Goal: Book appointment/travel/reservation

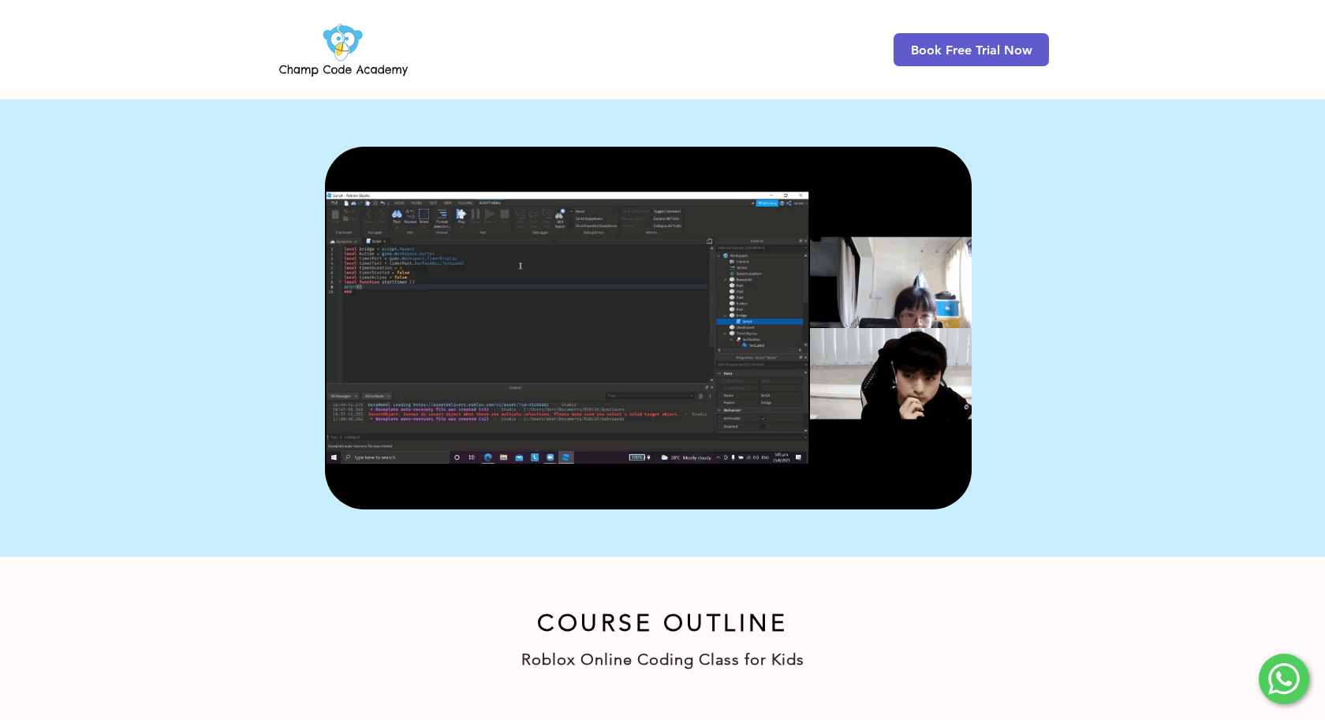
click at [1056, 301] on div "main content" at bounding box center [662, 328] width 1325 height 458
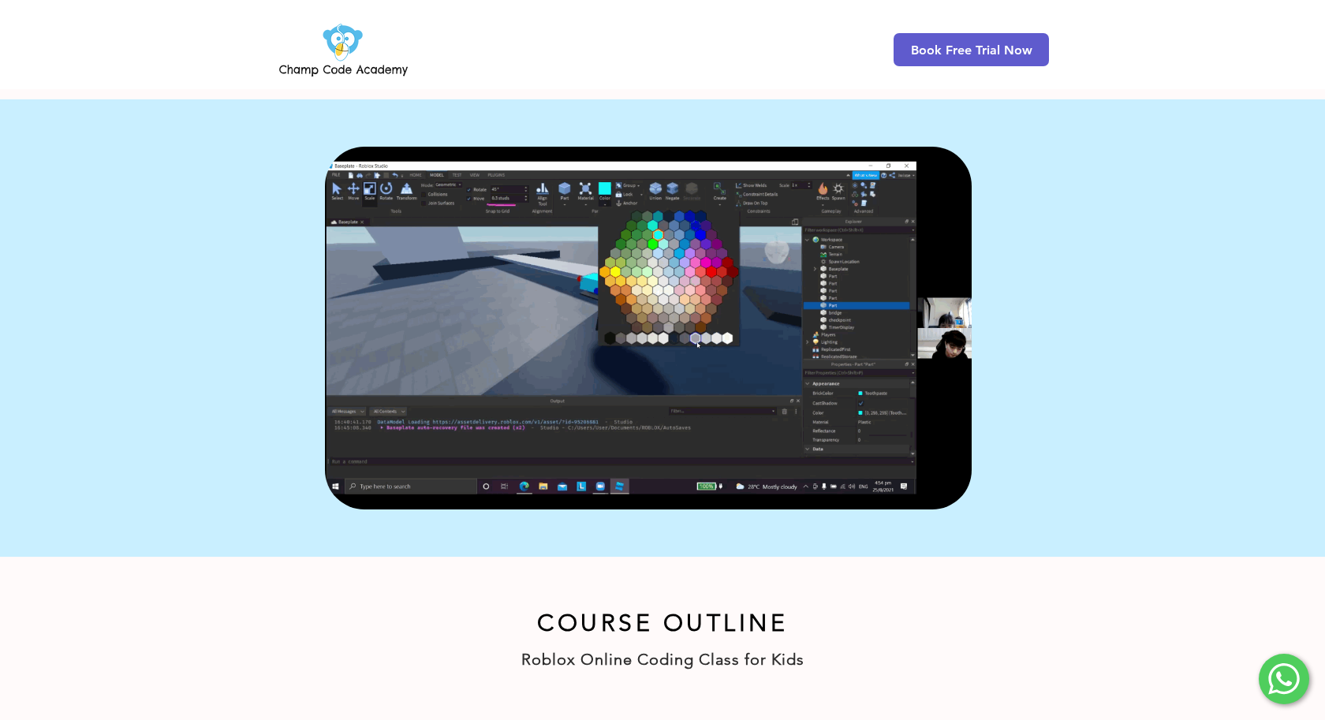
click at [1033, 337] on div "main content" at bounding box center [662, 328] width 1325 height 458
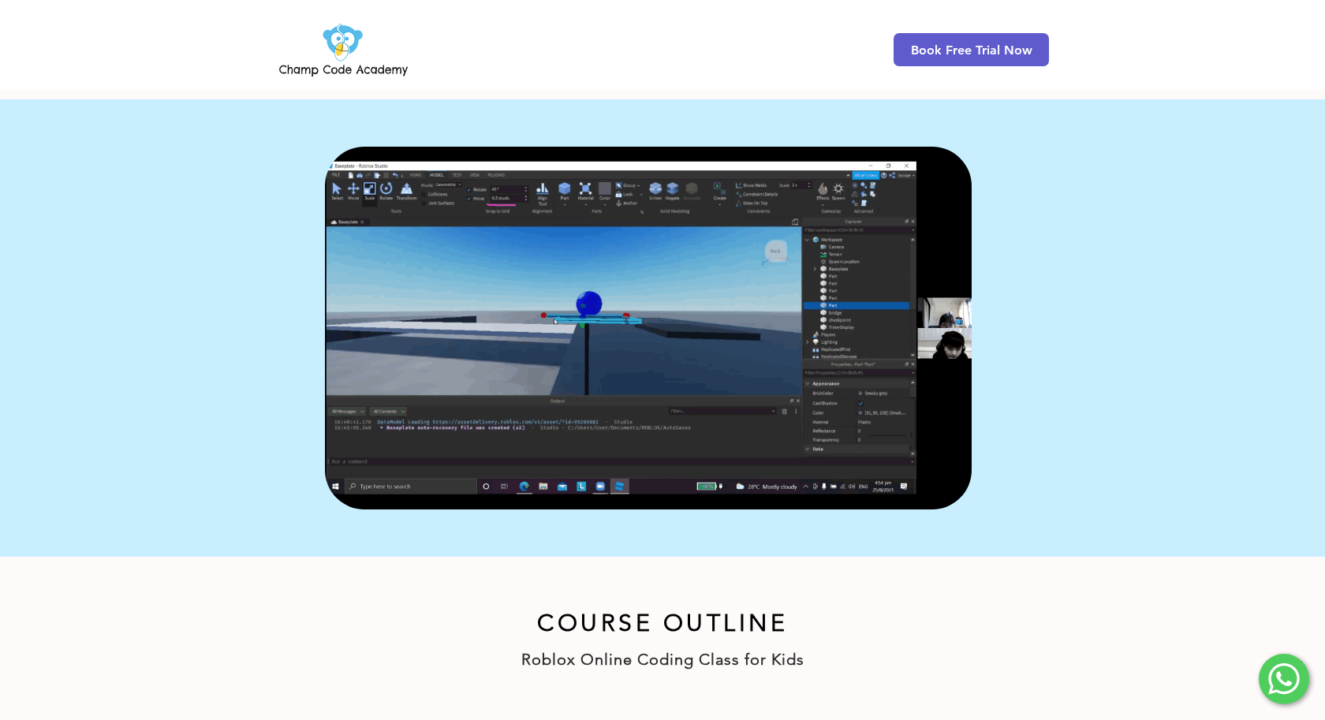
click at [1023, 344] on div "main content" at bounding box center [662, 328] width 1325 height 458
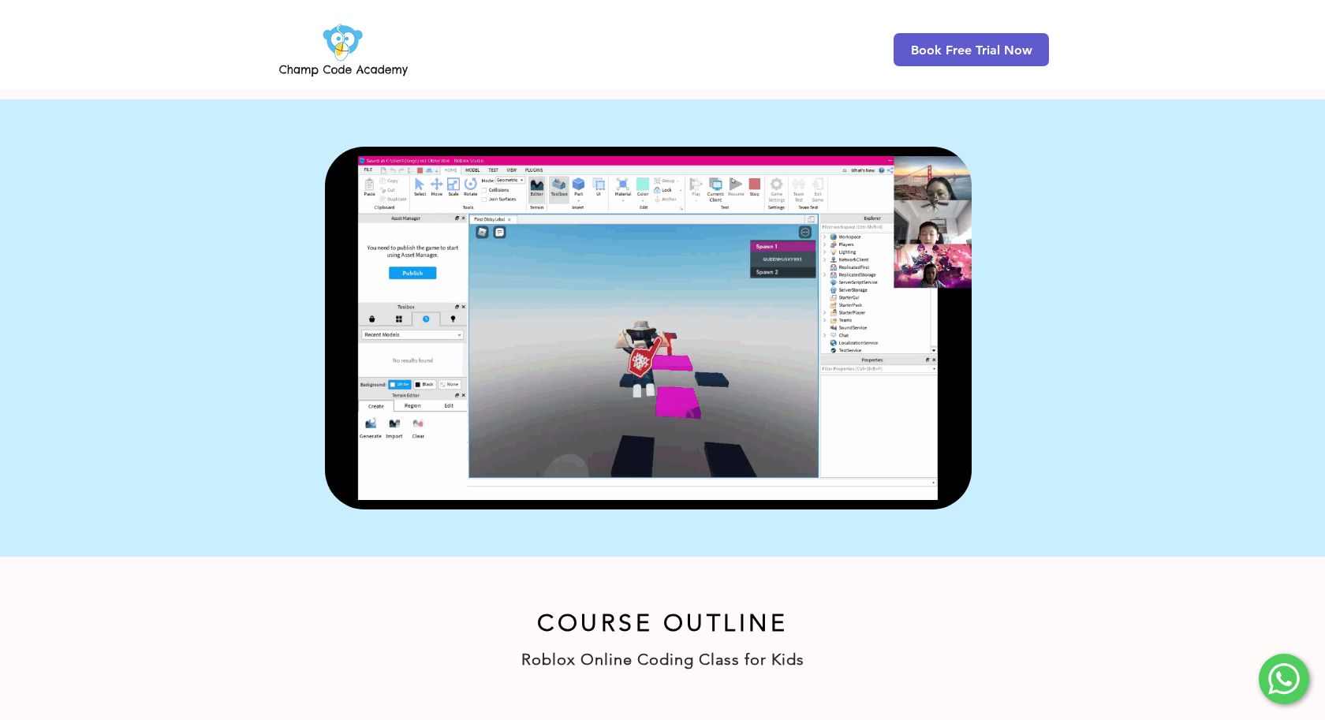
click at [1015, 327] on div "main content" at bounding box center [662, 328] width 1325 height 458
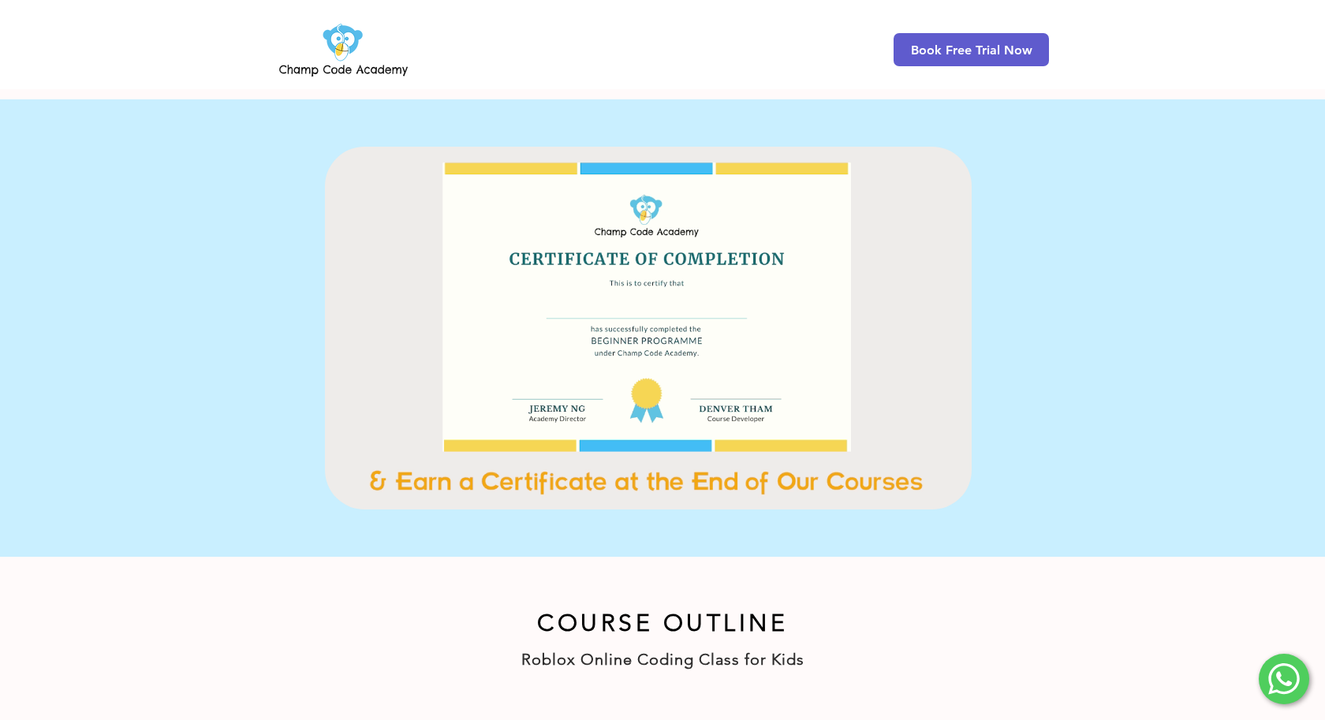
click at [1024, 319] on div "main content" at bounding box center [662, 328] width 1325 height 458
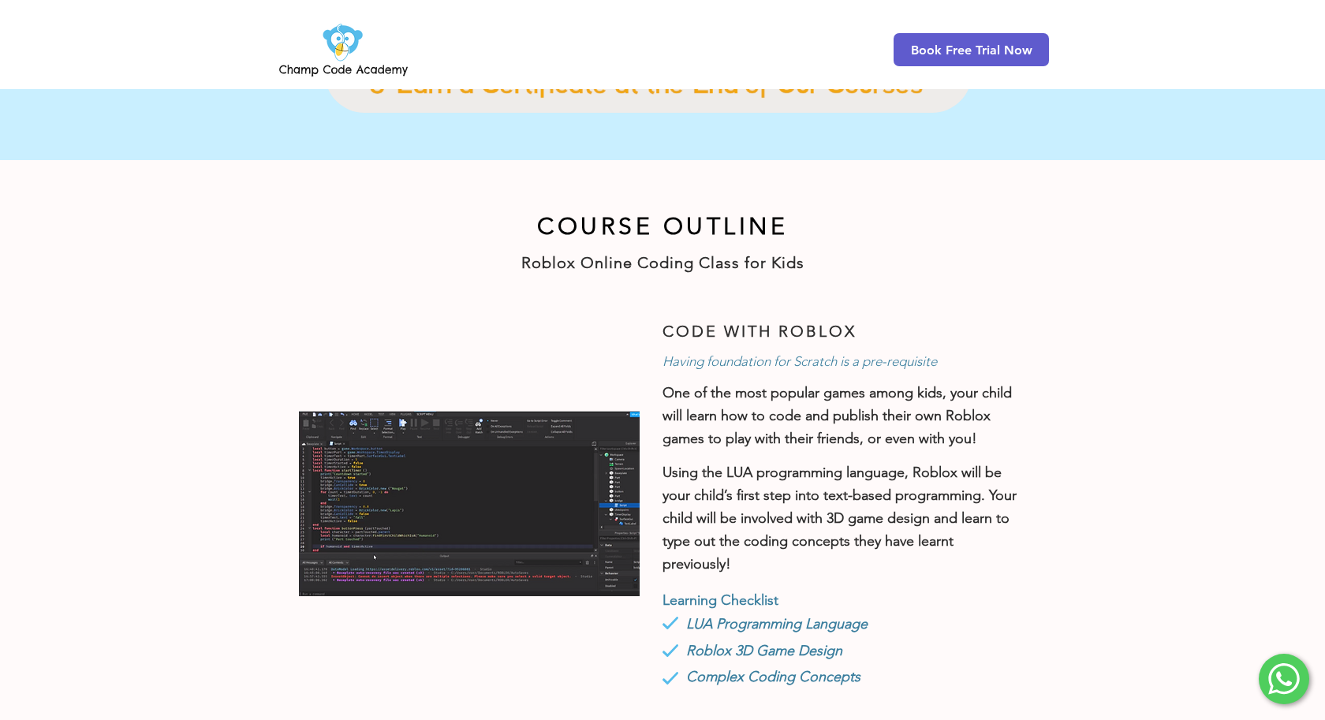
scroll to position [477, 0]
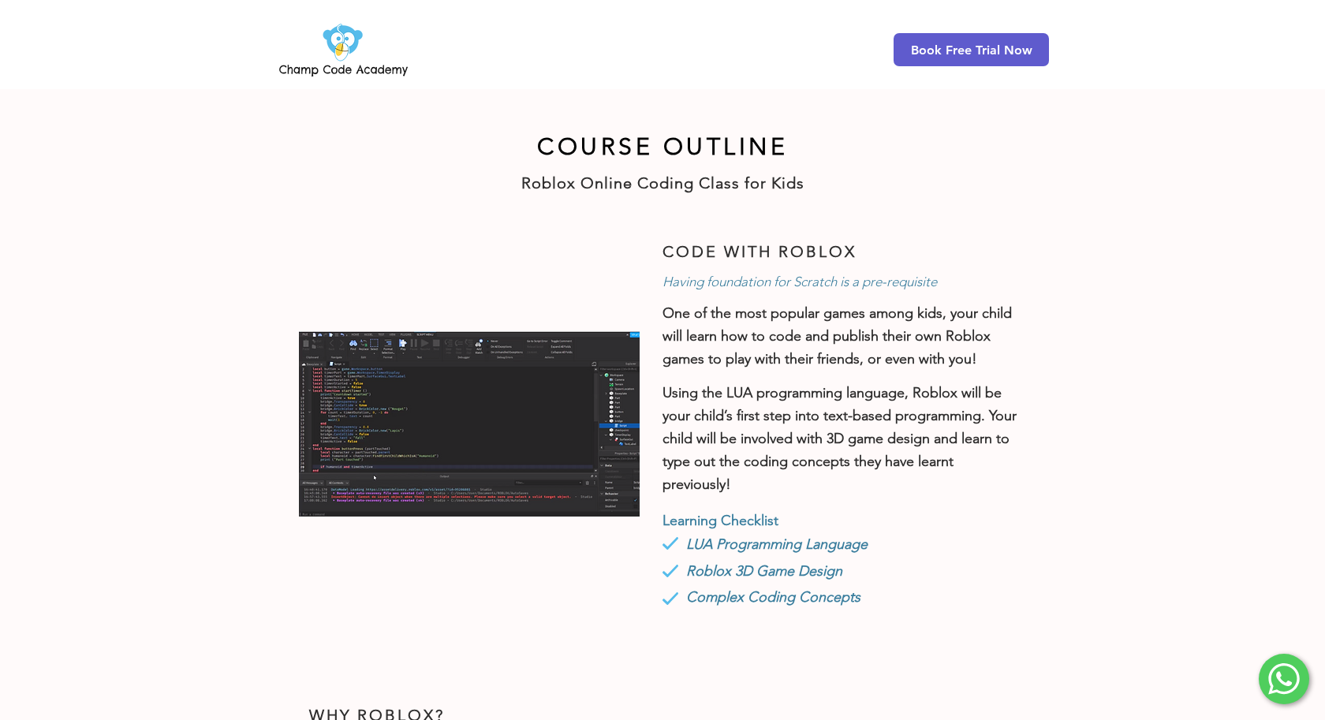
click at [1061, 325] on div at bounding box center [662, 427] width 1325 height 463
click at [1067, 338] on div at bounding box center [662, 427] width 1325 height 463
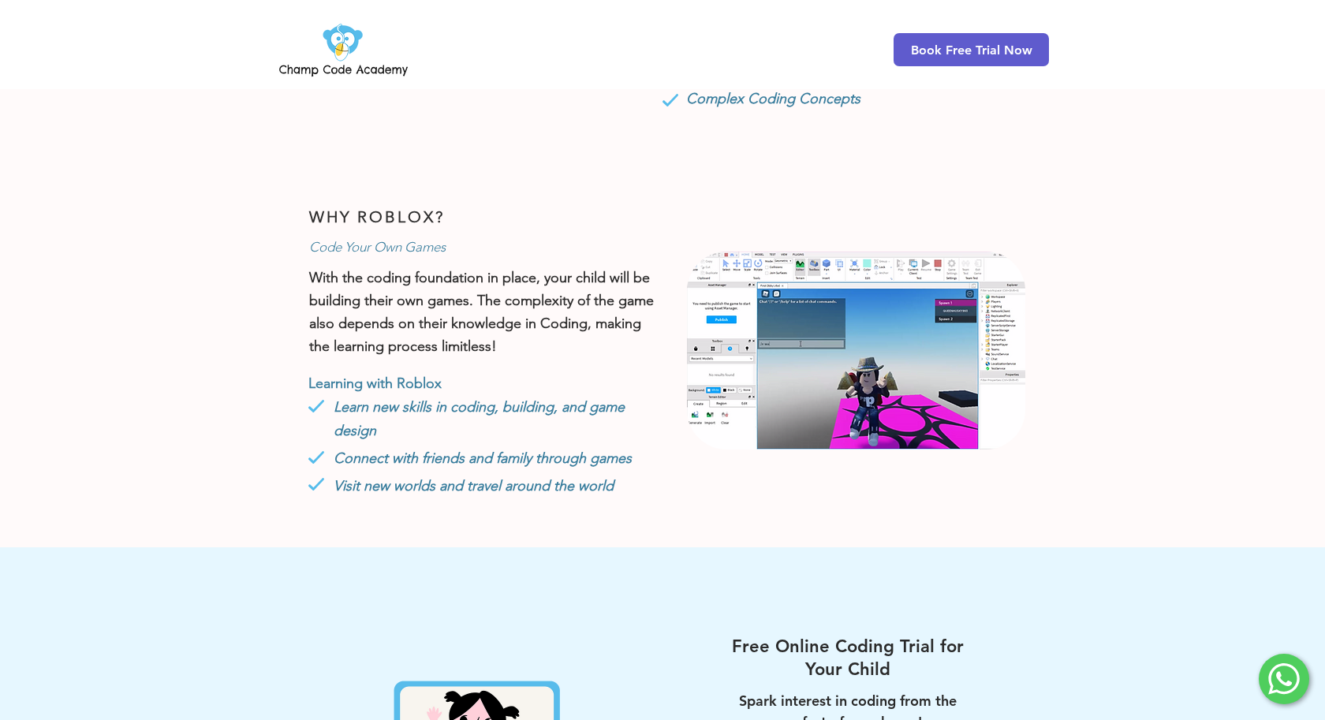
scroll to position [1019, 0]
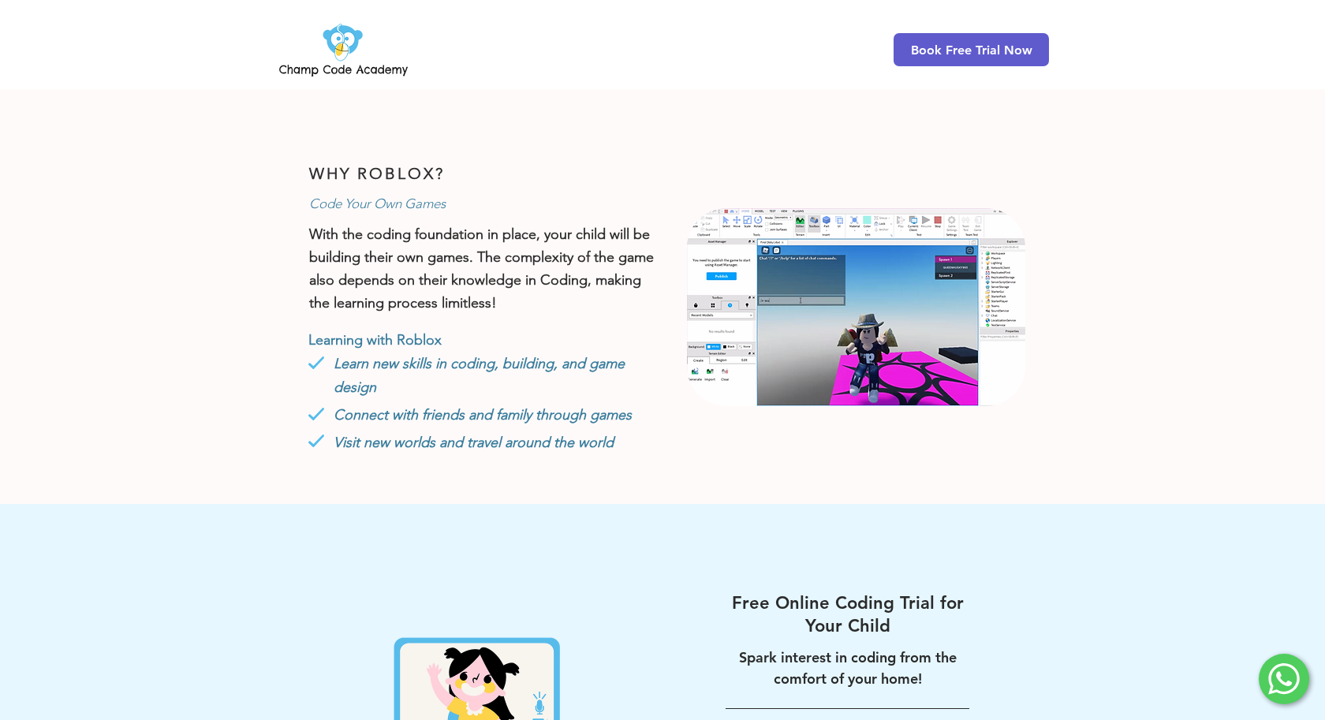
click at [1087, 319] on div at bounding box center [662, 310] width 1325 height 387
click at [1091, 332] on div at bounding box center [662, 310] width 1325 height 387
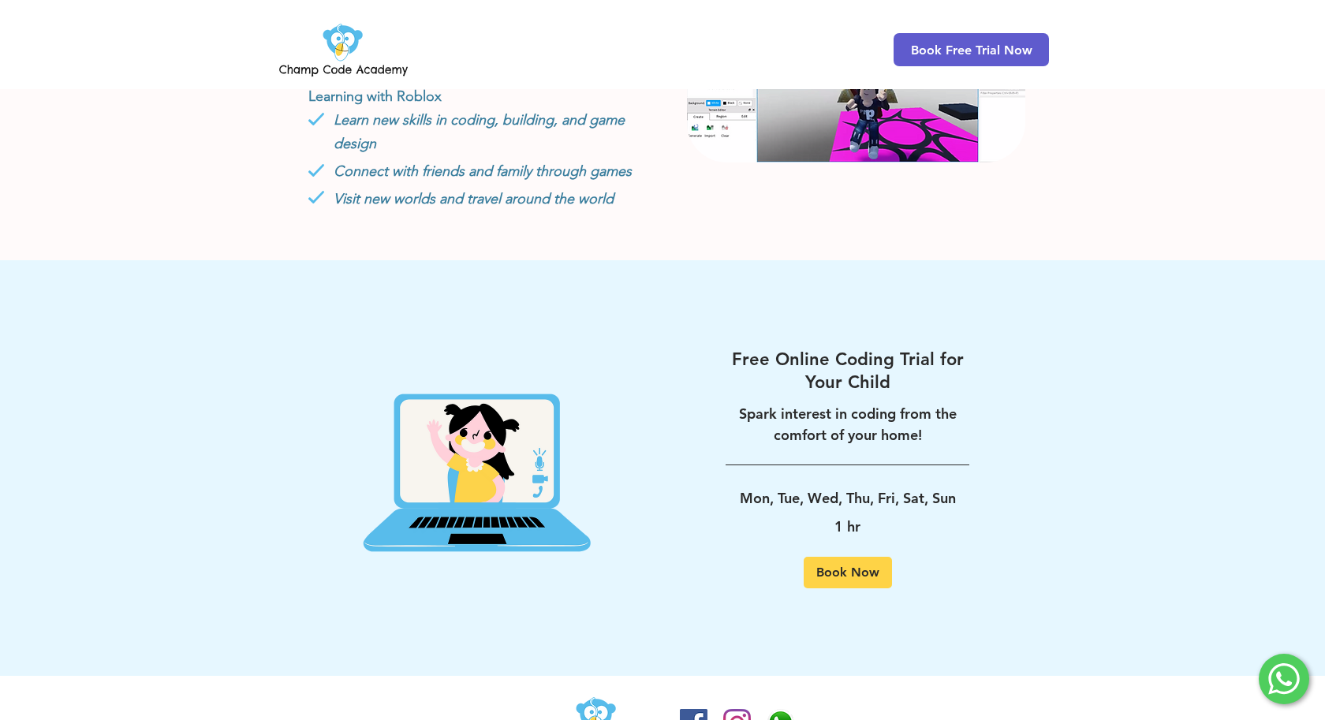
scroll to position [1338, 0]
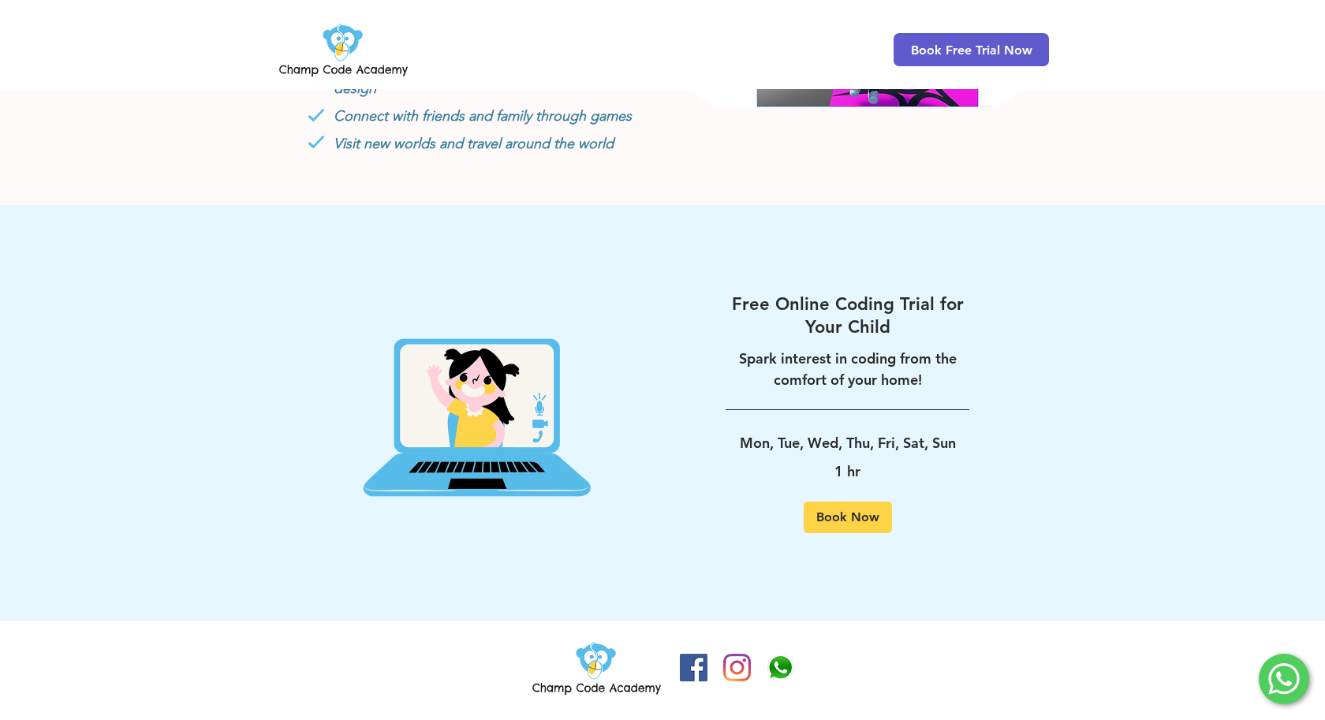
click at [1086, 340] on div at bounding box center [662, 413] width 1325 height 417
click at [1073, 351] on div at bounding box center [662, 413] width 1325 height 417
click at [1065, 371] on div at bounding box center [662, 413] width 1325 height 417
click at [1071, 383] on div at bounding box center [662, 413] width 1325 height 417
click at [1075, 394] on div at bounding box center [662, 413] width 1325 height 417
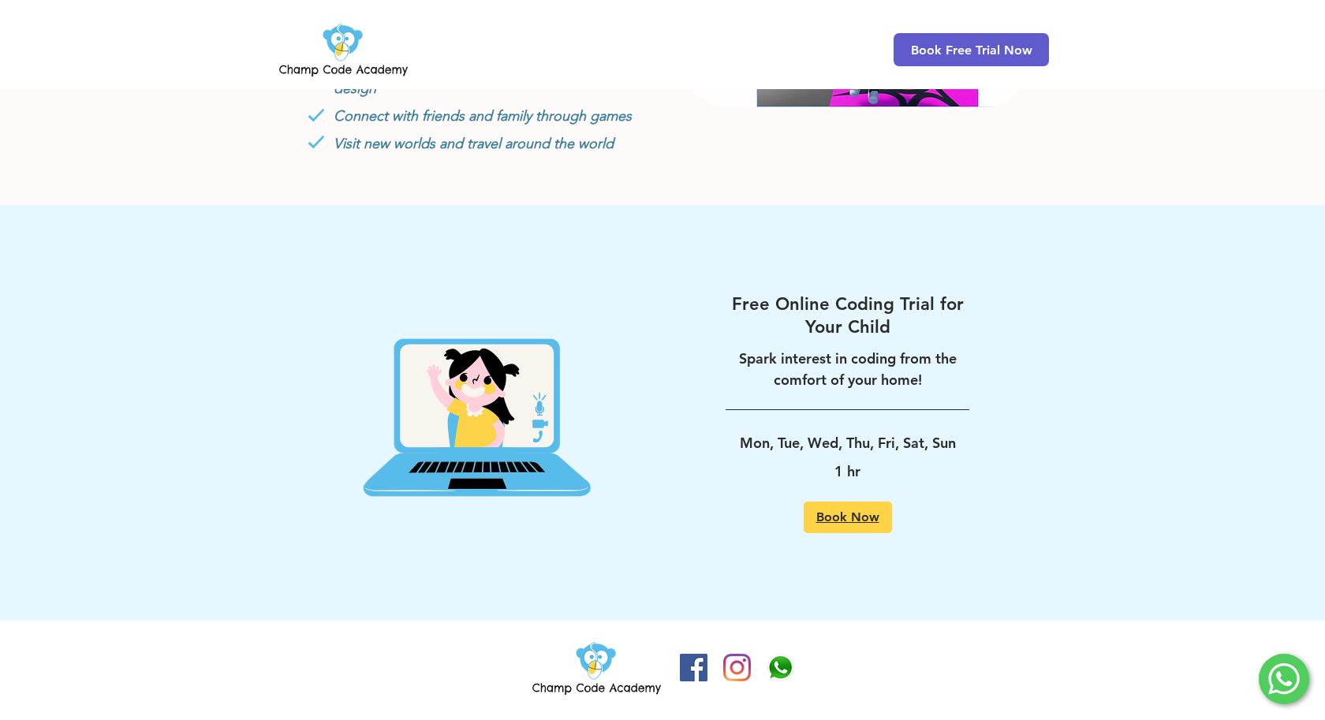
click at [845, 519] on span "Book Now" at bounding box center [848, 517] width 63 height 13
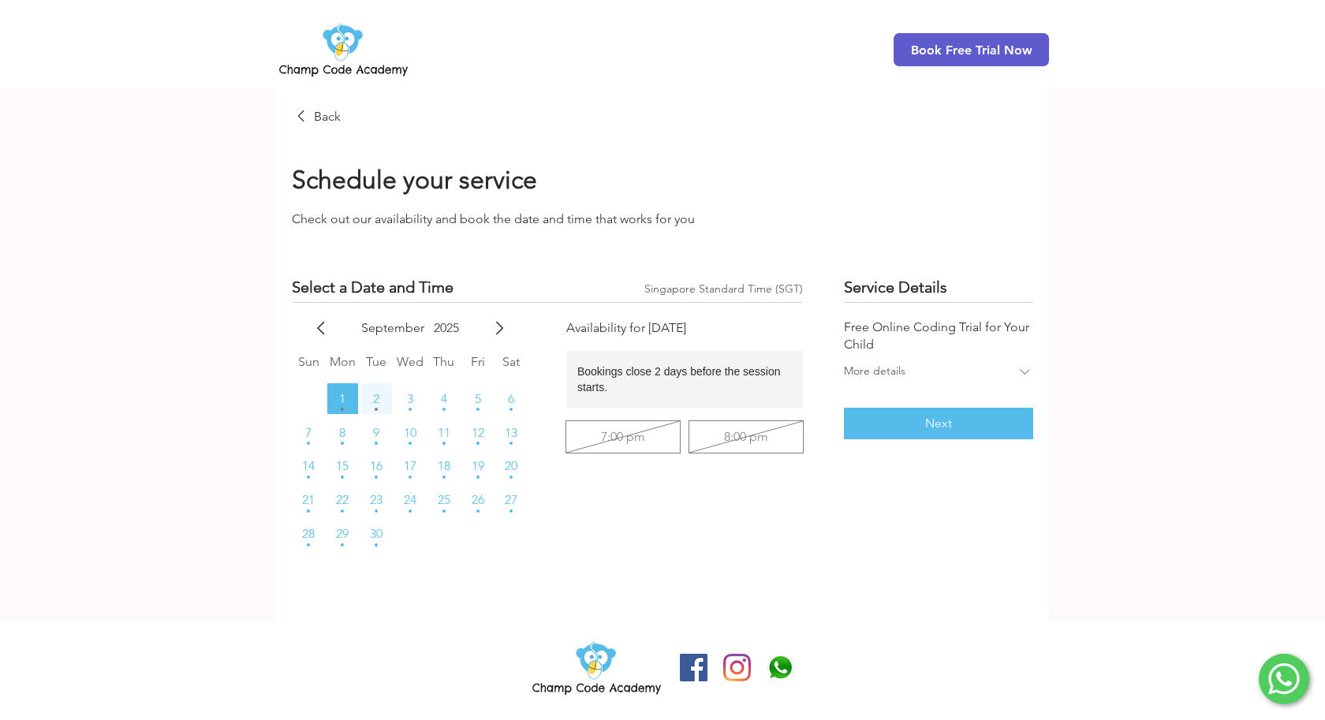
click at [377, 402] on span "2" at bounding box center [376, 399] width 6 height 13
click at [376, 495] on span "23" at bounding box center [376, 500] width 13 height 13
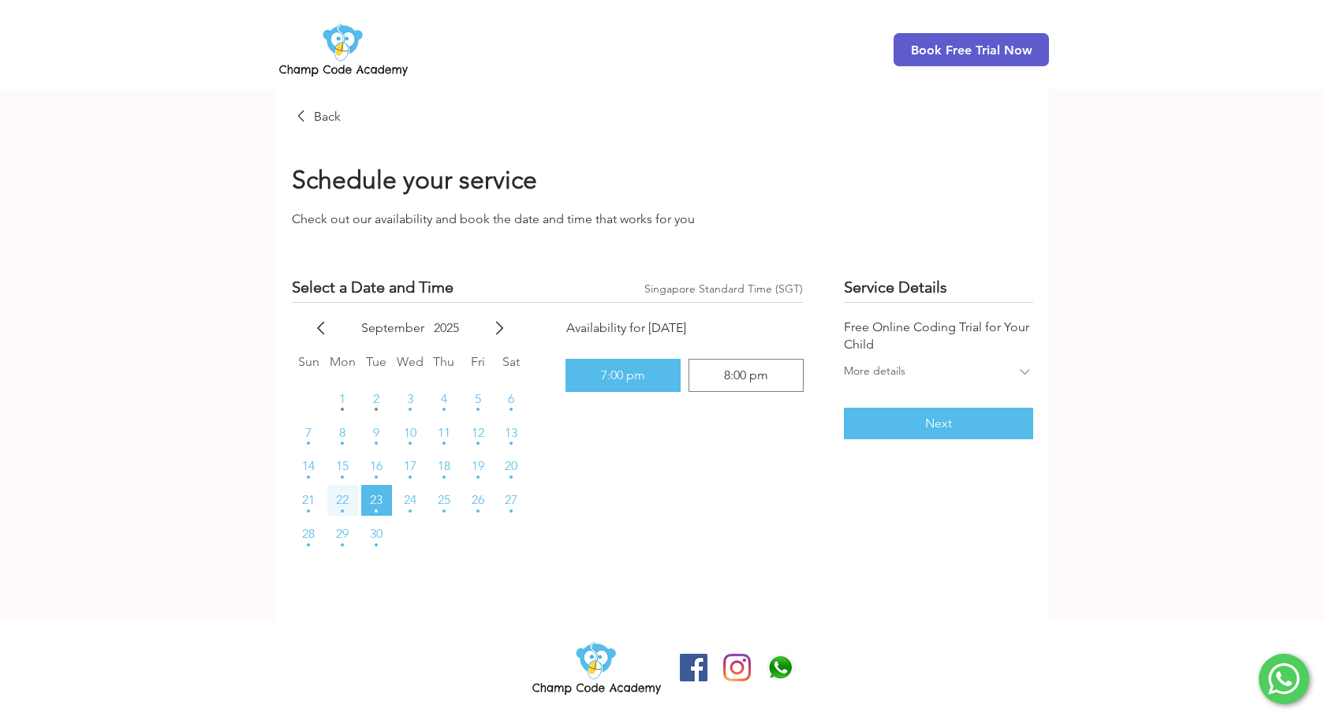
click at [346, 496] on span "22" at bounding box center [342, 500] width 13 height 13
click at [511, 503] on span "27" at bounding box center [511, 500] width 13 height 13
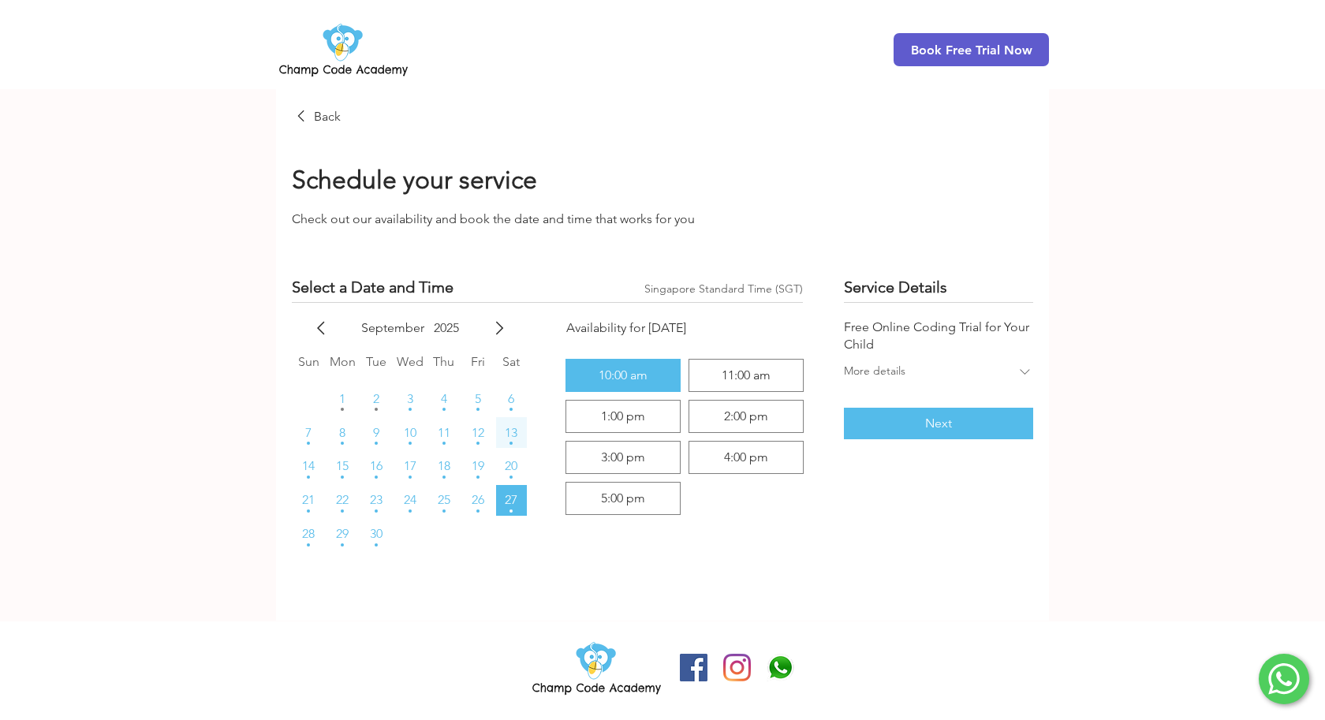
click at [518, 439] on button "13" at bounding box center [511, 432] width 31 height 31
click at [519, 402] on button "6" at bounding box center [511, 398] width 31 height 31
click at [542, 449] on div "[DATE] Sun Mon Tue Wed Thu Fri Sat 1 2 3 4 5 6 7 8 9 10 11 12 13 14 15 16 17 18…" at bounding box center [547, 450] width 549 height 299
click at [549, 466] on div "[DATE] Sun Mon Tue Wed Thu Fri Sat 1 2 3 4 5 6 7 8 9 10 11 12 13 14 15 16 17 18…" at bounding box center [547, 450] width 549 height 299
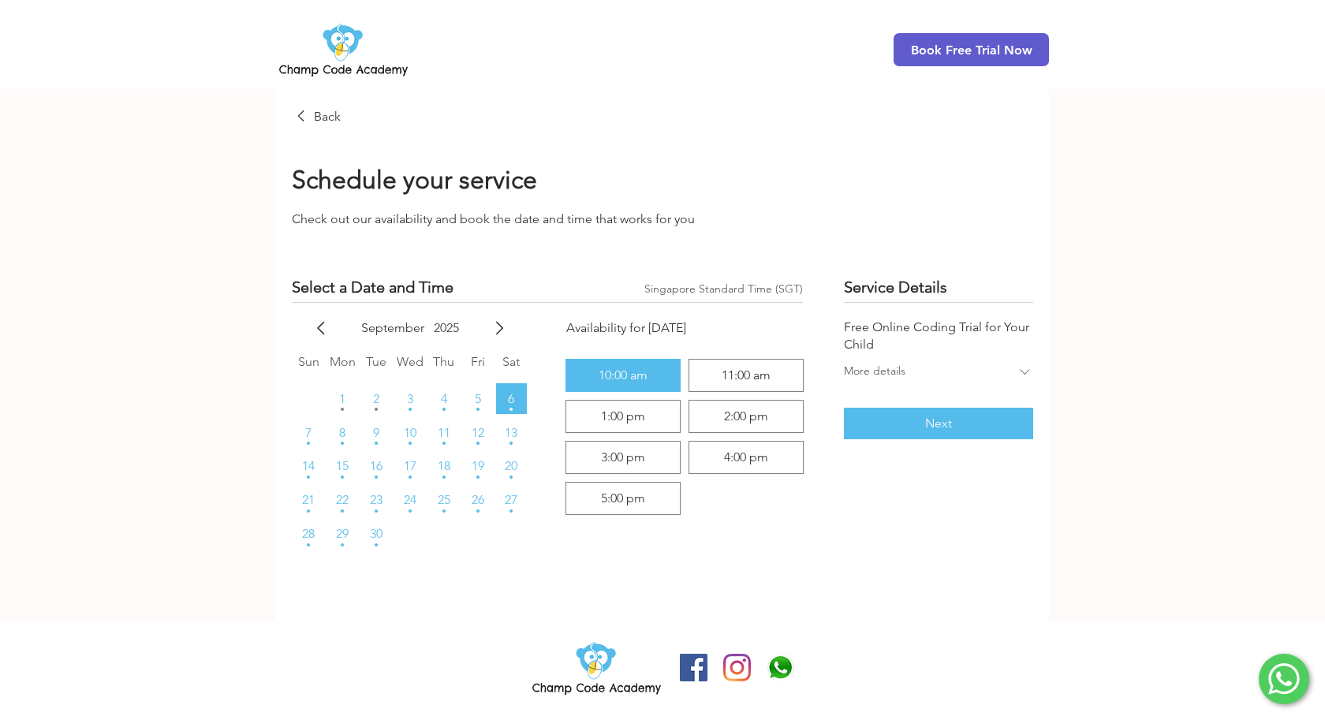
scroll to position [0, 0]
click at [549, 460] on div "[DATE] Sun Mon Tue Wed Thu Fri Sat 1 2 3 4 5 6 7 8 9 10 11 12 13 14 15 16 17 18…" at bounding box center [547, 450] width 549 height 299
click at [1025, 375] on icon "main content" at bounding box center [1024, 372] width 9 height 6
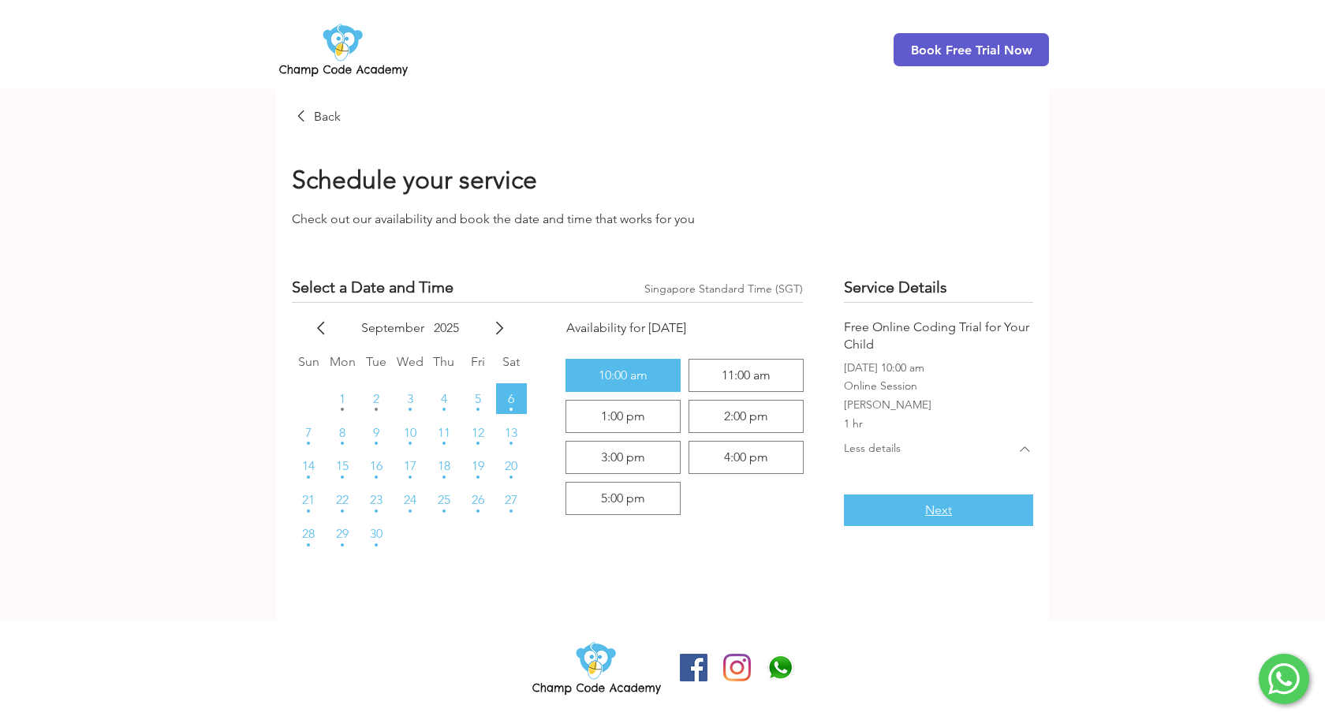
click at [933, 514] on span "Next" at bounding box center [938, 510] width 27 height 13
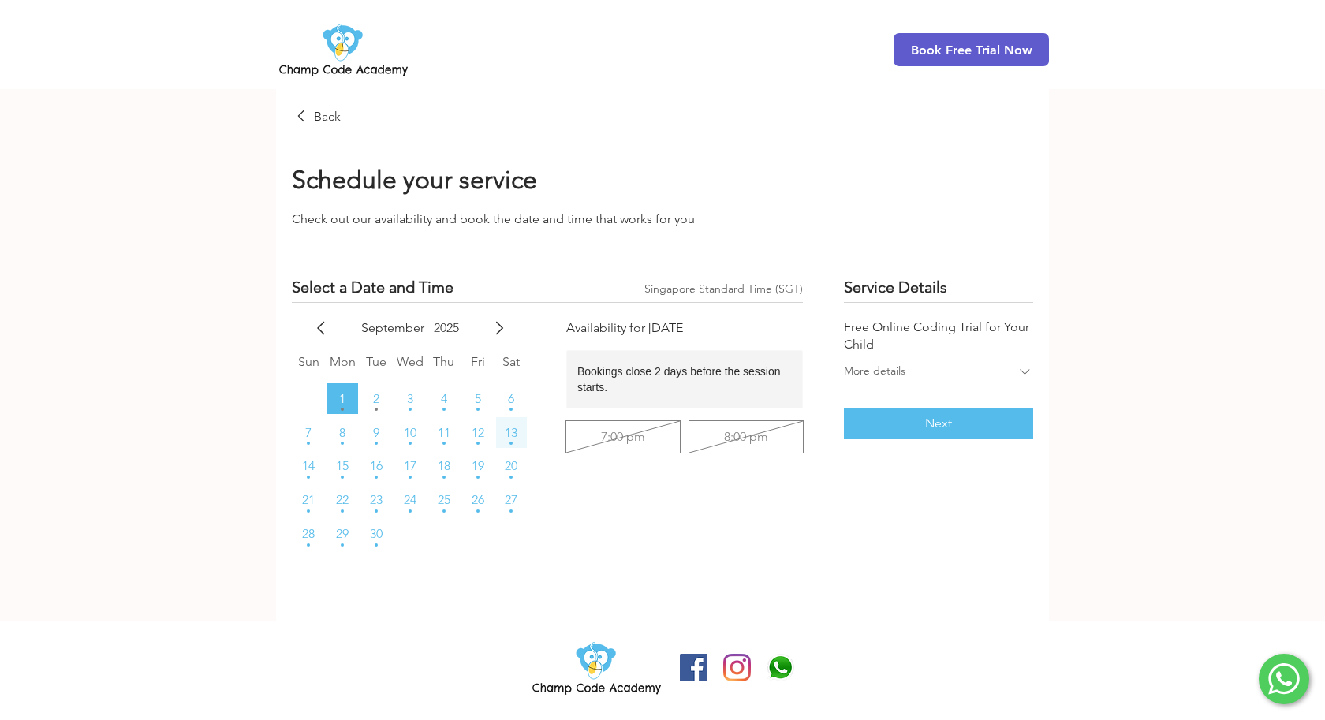
click at [514, 431] on span "13" at bounding box center [511, 433] width 13 height 13
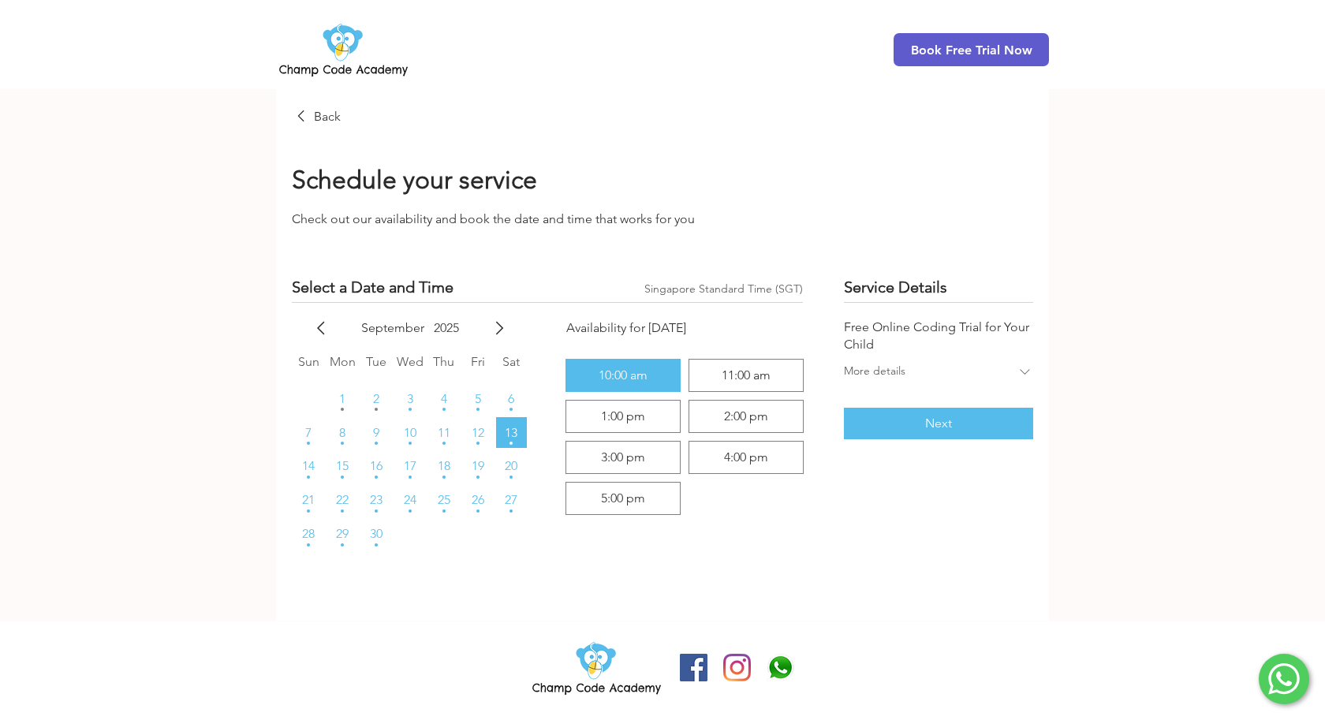
click at [1068, 161] on div "main content" at bounding box center [662, 355] width 1325 height 532
click at [1282, 694] on icon at bounding box center [1285, 680] width 32 height 32
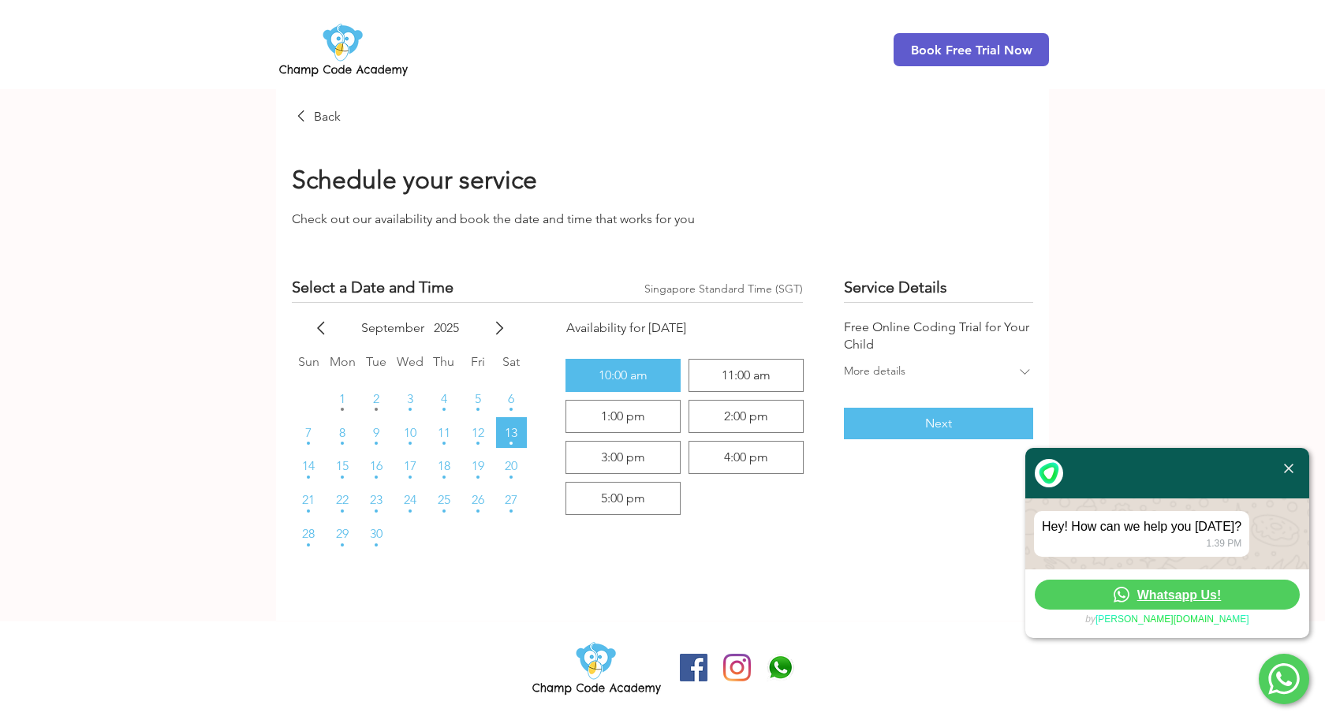
click at [1215, 593] on span "Whatsapp Us!" at bounding box center [1180, 595] width 84 height 15
click at [351, 46] on img at bounding box center [343, 50] width 135 height 62
